Goal: Task Accomplishment & Management: Use online tool/utility

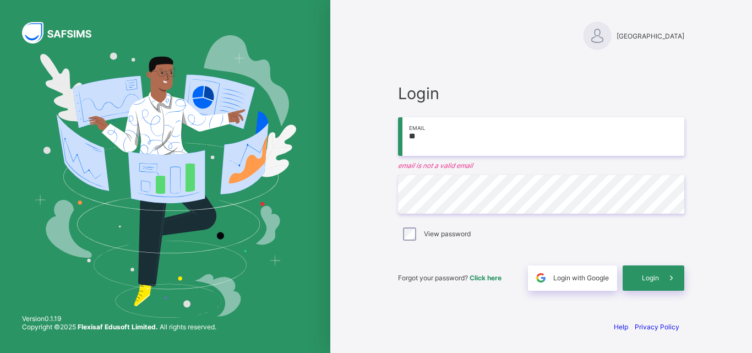
type input "*"
click at [662, 271] on span at bounding box center [671, 277] width 25 height 25
click at [501, 144] on input "**********" at bounding box center [541, 136] width 286 height 39
type input "*"
type input "**********"
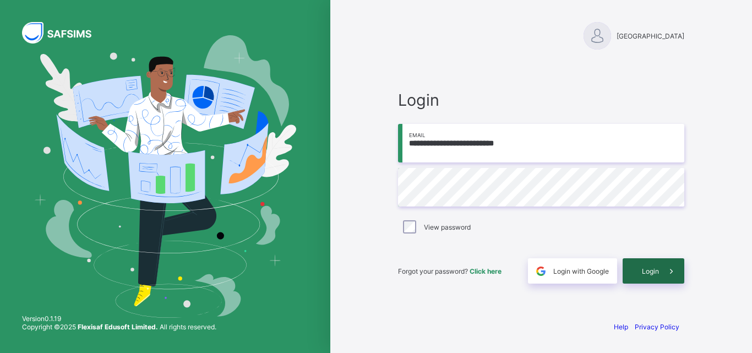
click at [662, 271] on span at bounding box center [671, 270] width 25 height 25
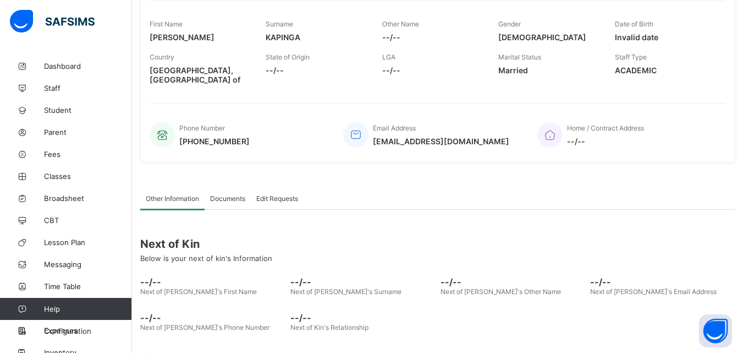
scroll to position [207, 0]
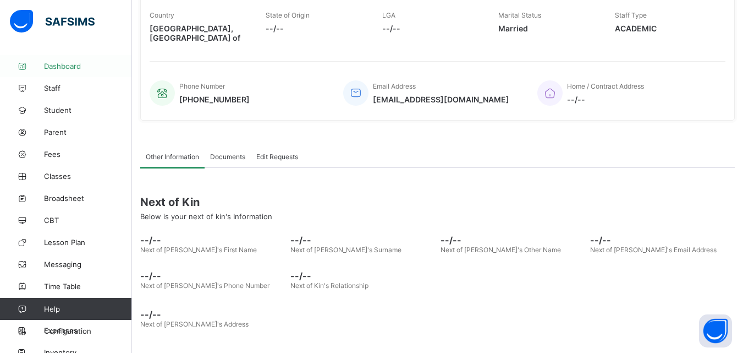
click at [68, 70] on link "Dashboard" at bounding box center [66, 66] width 132 height 22
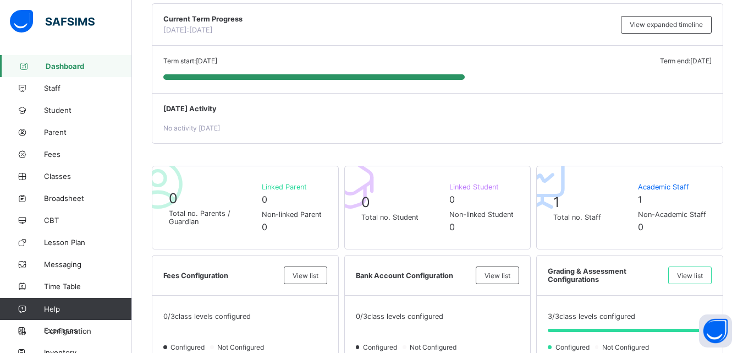
scroll to position [165, 0]
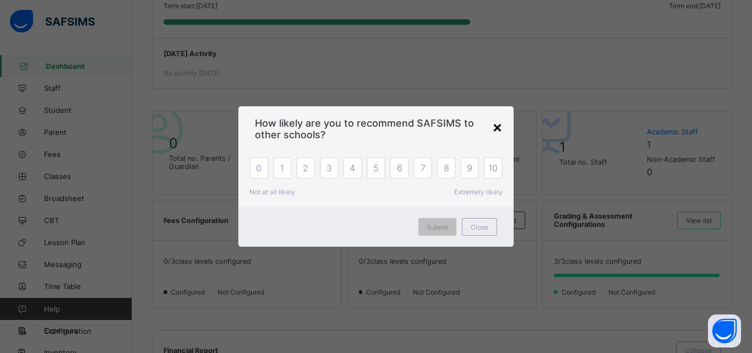
click at [500, 130] on div "×" at bounding box center [497, 126] width 10 height 19
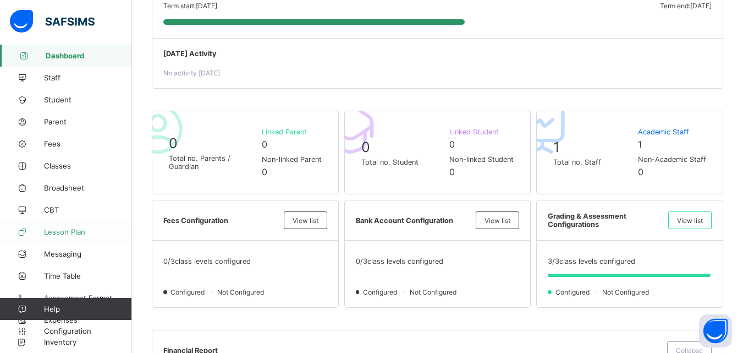
scroll to position [0, 0]
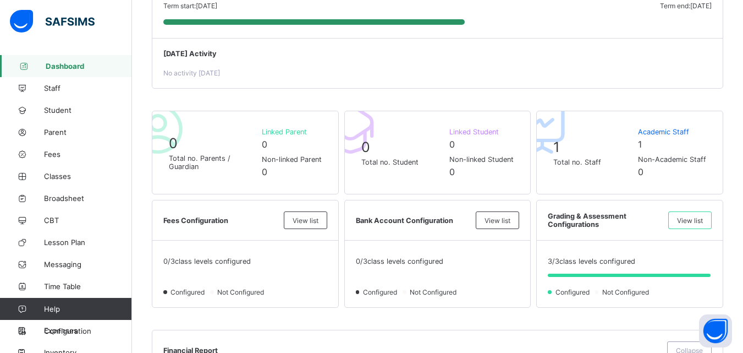
click at [62, 312] on span "Help" at bounding box center [87, 308] width 87 height 9
click at [76, 108] on span "Student" at bounding box center [88, 110] width 88 height 9
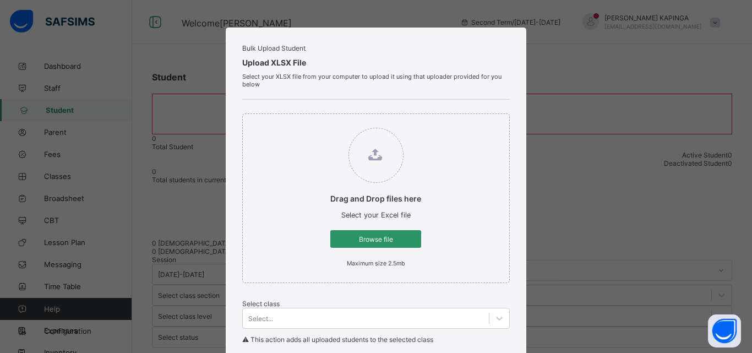
click at [582, 99] on div "Bulk Upload Student Upload XLSX File Select your XLSX file from your computer t…" at bounding box center [376, 176] width 752 height 353
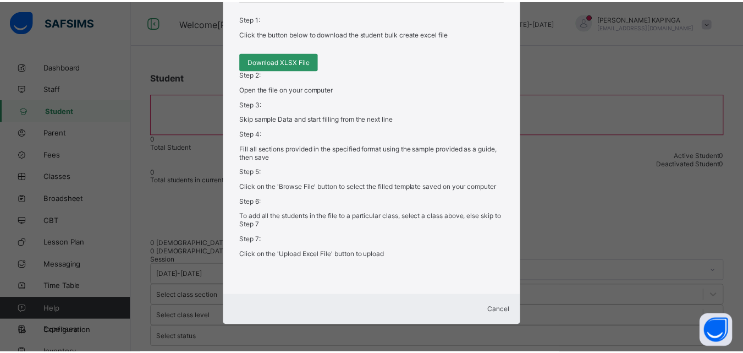
scroll to position [456, 0]
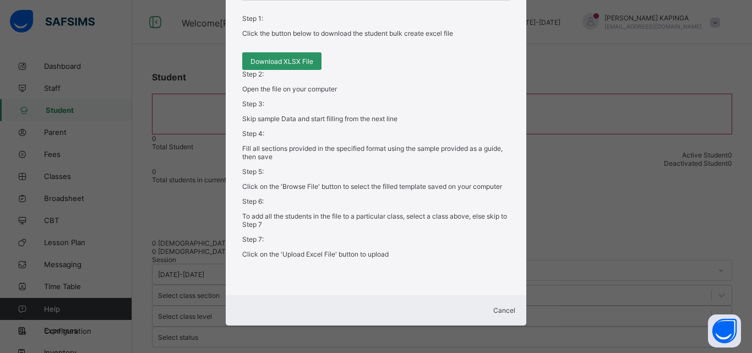
click at [496, 306] on div "Cancel" at bounding box center [376, 310] width 278 height 8
